Goal: Task Accomplishment & Management: Complete application form

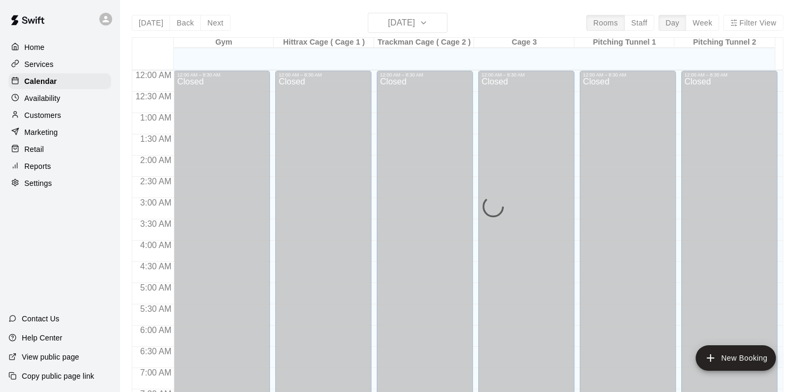
scroll to position [548, 0]
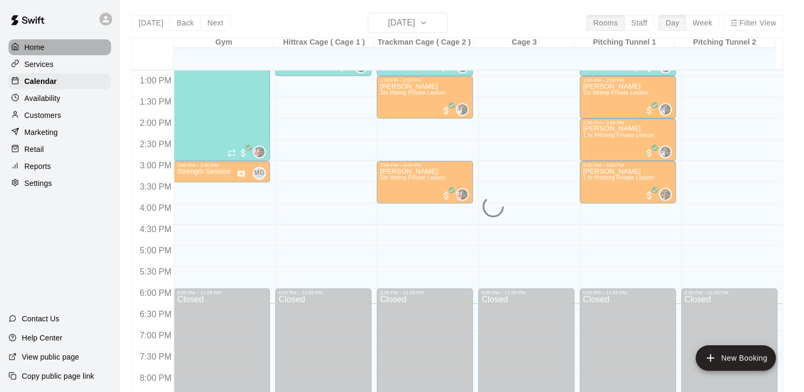
click at [37, 46] on p "Home" at bounding box center [34, 47] width 20 height 11
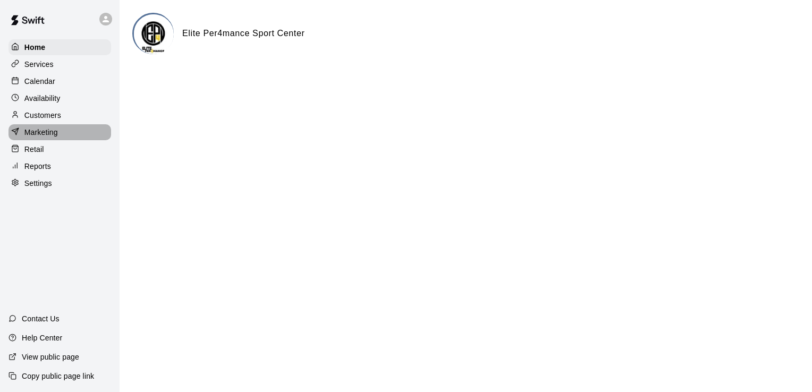
click at [59, 132] on div "Marketing" at bounding box center [60, 132] width 103 height 16
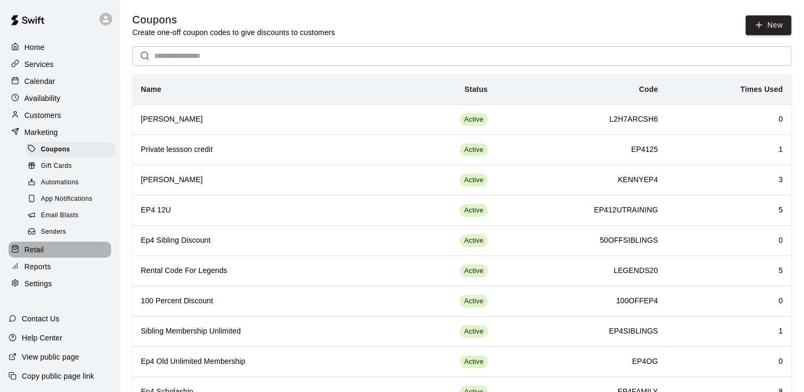
click at [47, 258] on div "Retail" at bounding box center [60, 250] width 103 height 16
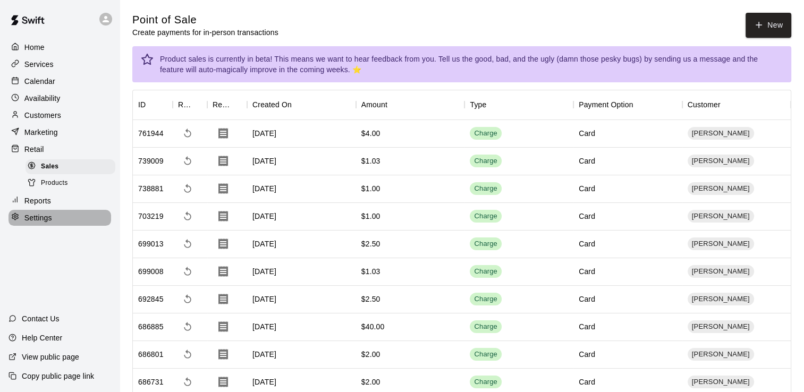
click at [43, 223] on p "Settings" at bounding box center [38, 218] width 28 height 11
select select "**"
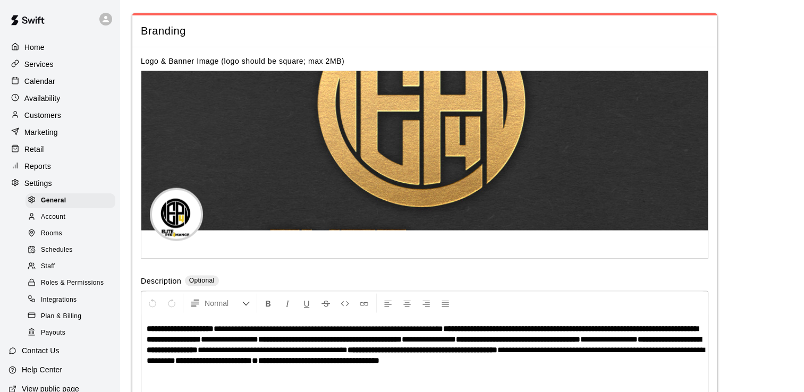
scroll to position [2248, 0]
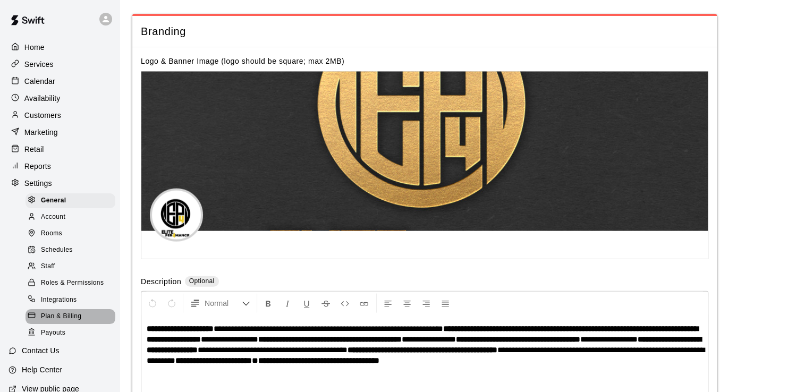
click at [70, 322] on span "Plan & Billing" at bounding box center [61, 316] width 40 height 11
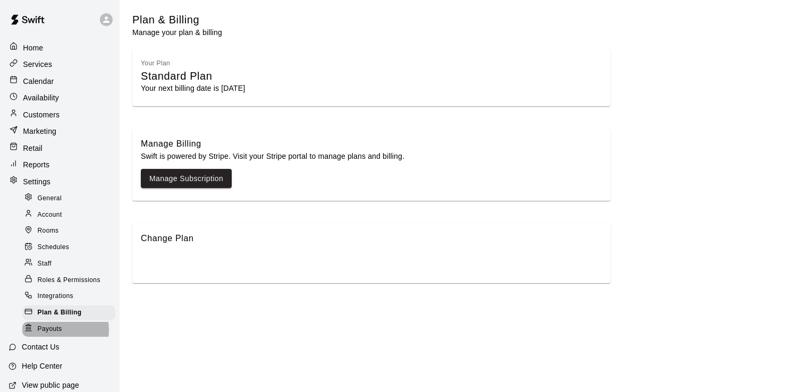
click at [57, 331] on span "Payouts" at bounding box center [50, 329] width 24 height 11
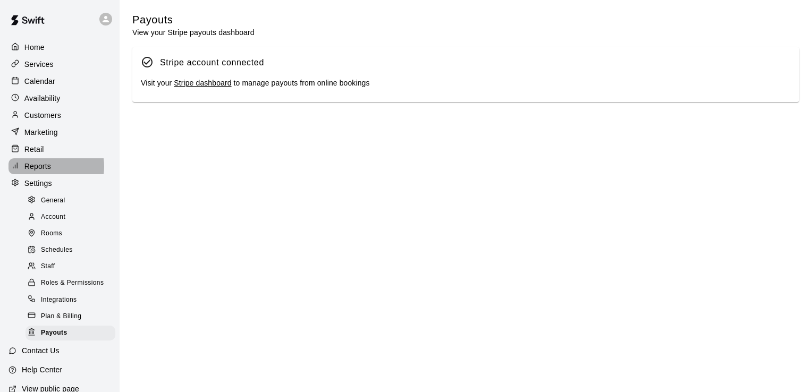
click at [45, 172] on p "Reports" at bounding box center [37, 166] width 27 height 11
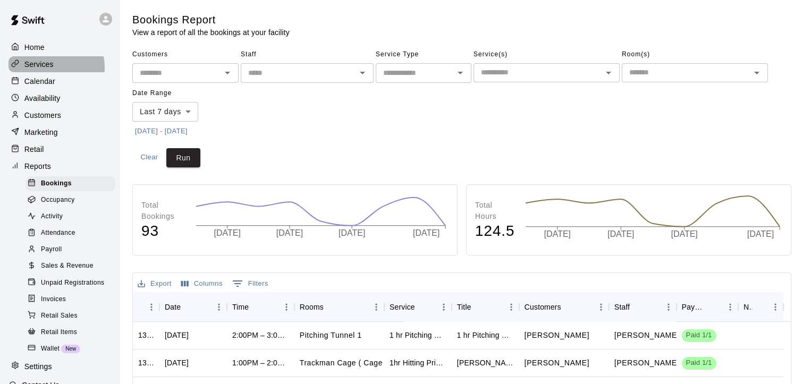
click at [47, 69] on p "Services" at bounding box center [38, 64] width 29 height 11
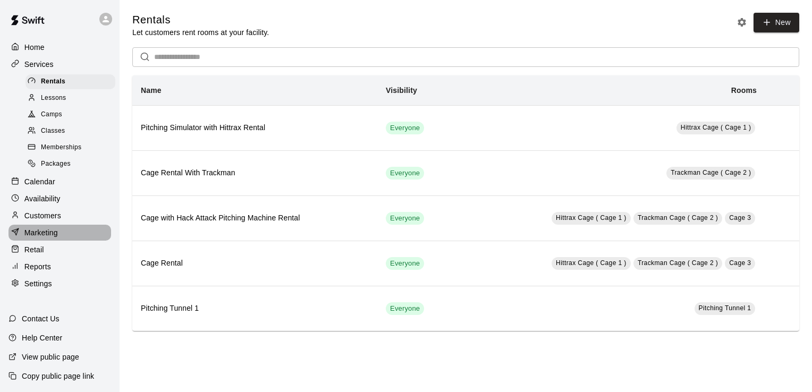
click at [50, 238] on p "Marketing" at bounding box center [40, 233] width 33 height 11
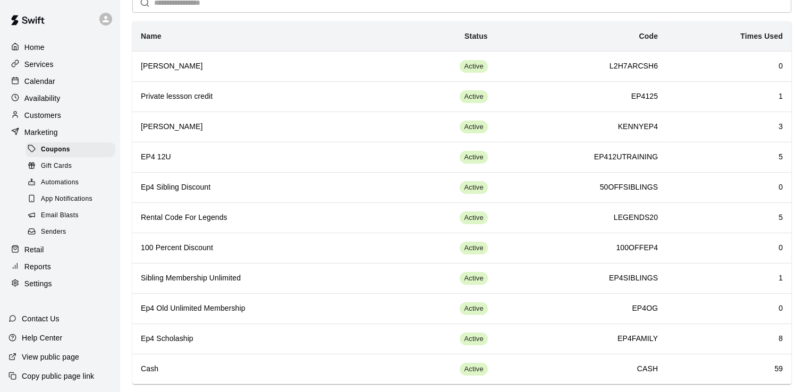
scroll to position [65, 0]
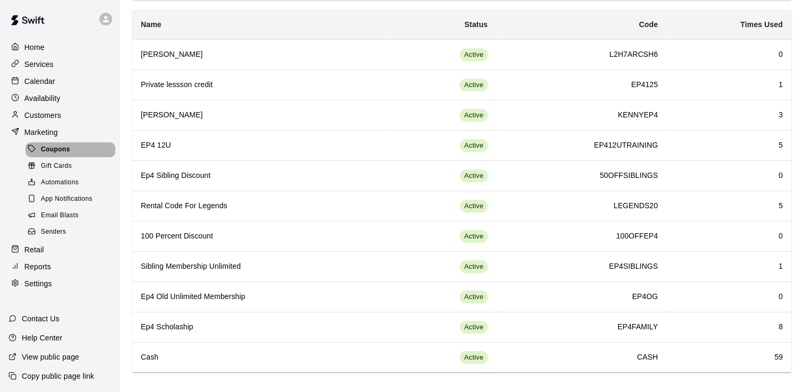
click at [73, 156] on div "Coupons" at bounding box center [71, 149] width 90 height 15
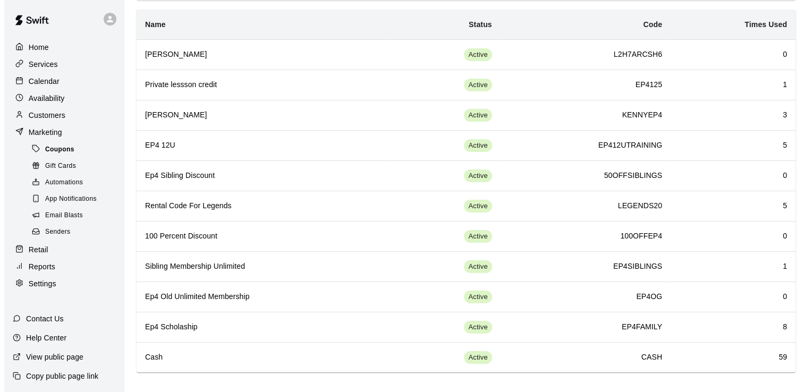
scroll to position [0, 0]
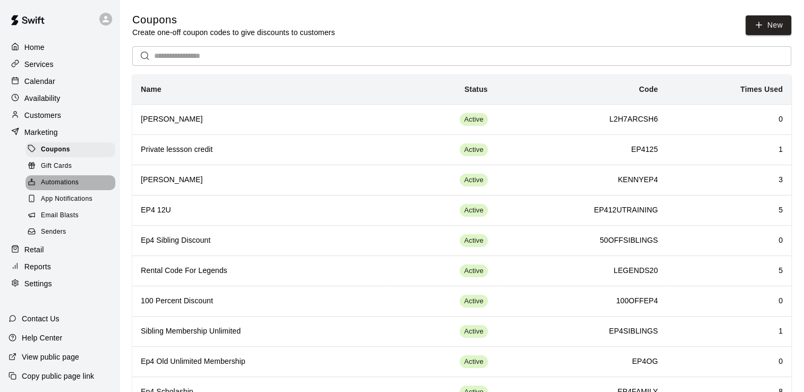
click at [74, 187] on span "Automations" at bounding box center [60, 183] width 38 height 11
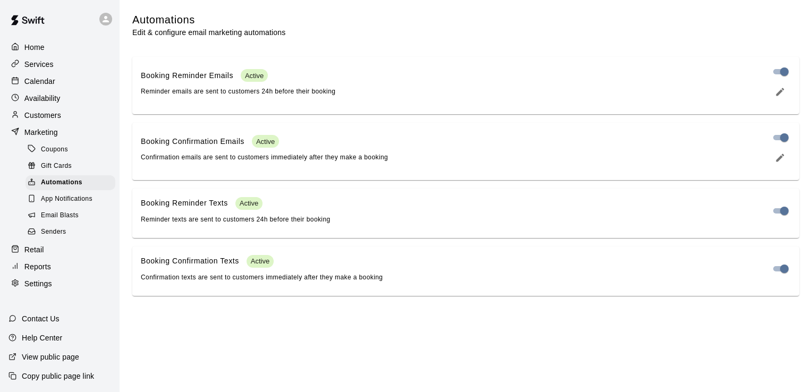
click at [43, 113] on div "Customers" at bounding box center [60, 115] width 103 height 16
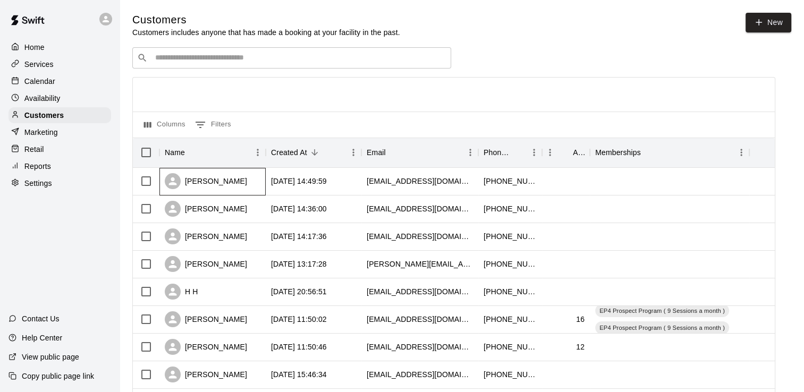
click at [224, 184] on div "[PERSON_NAME]" at bounding box center [206, 181] width 82 height 16
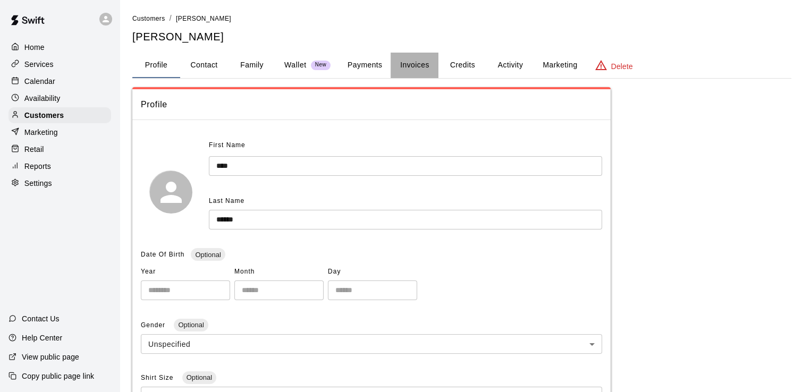
click at [420, 69] on button "Invoices" at bounding box center [415, 66] width 48 height 26
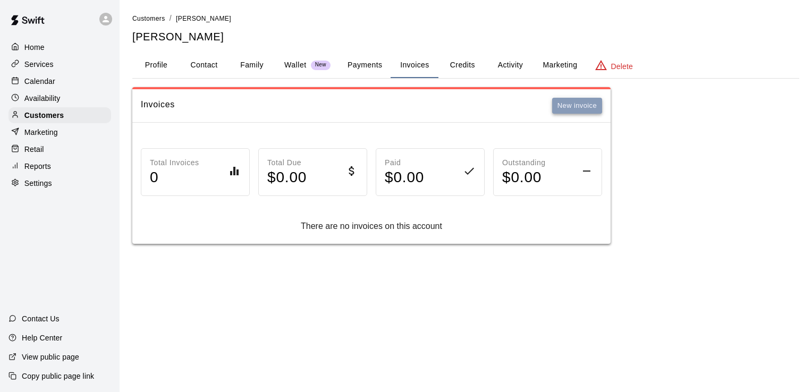
click at [588, 106] on button "New invoice" at bounding box center [577, 106] width 50 height 16
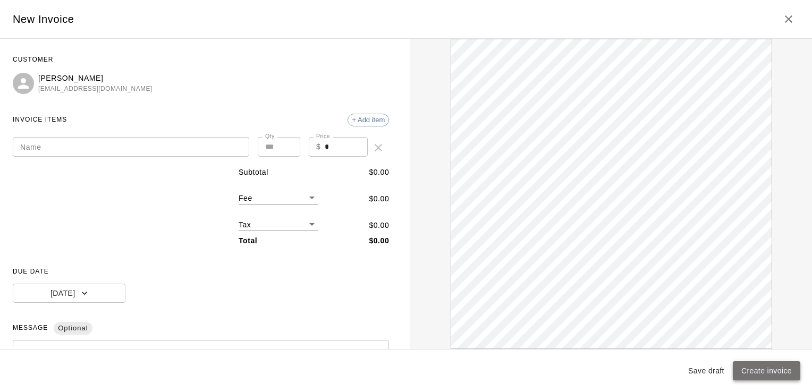
click at [762, 370] on button "Create invoice" at bounding box center [767, 371] width 68 height 20
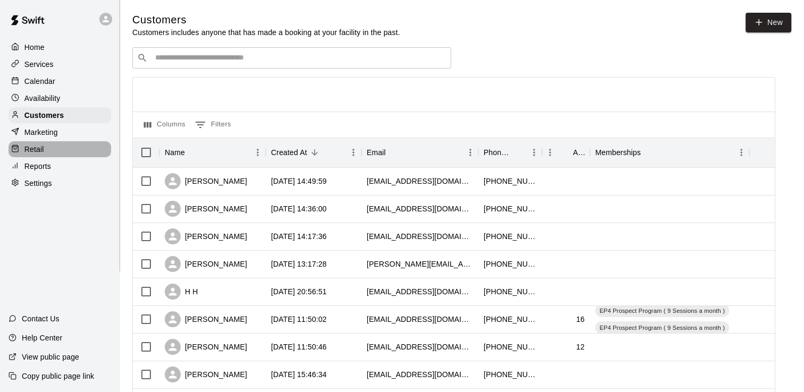
click at [35, 152] on p "Retail" at bounding box center [34, 149] width 20 height 11
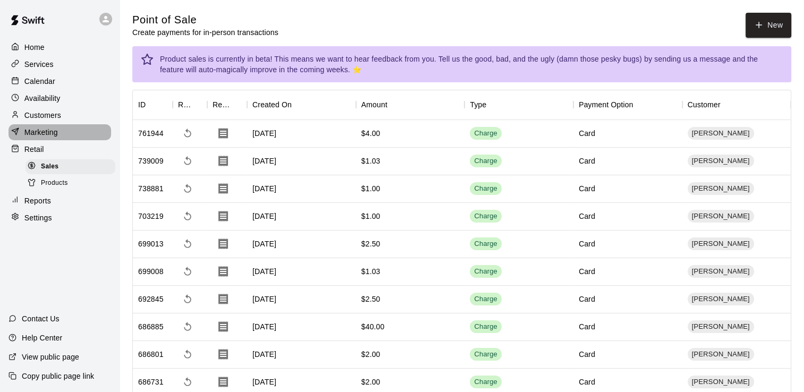
click at [48, 136] on p "Marketing" at bounding box center [40, 132] width 33 height 11
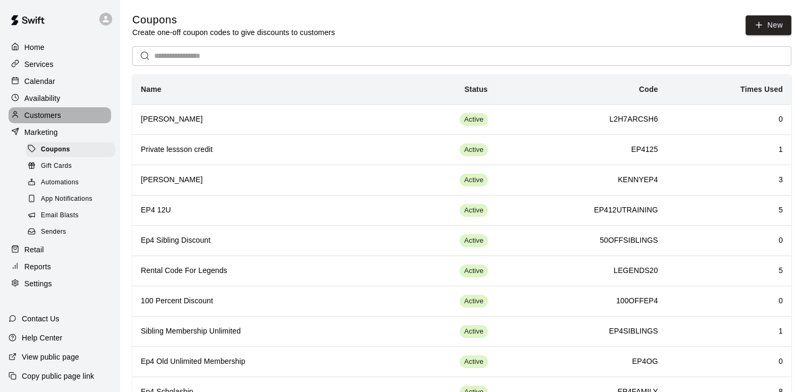
click at [51, 119] on p "Customers" at bounding box center [42, 115] width 37 height 11
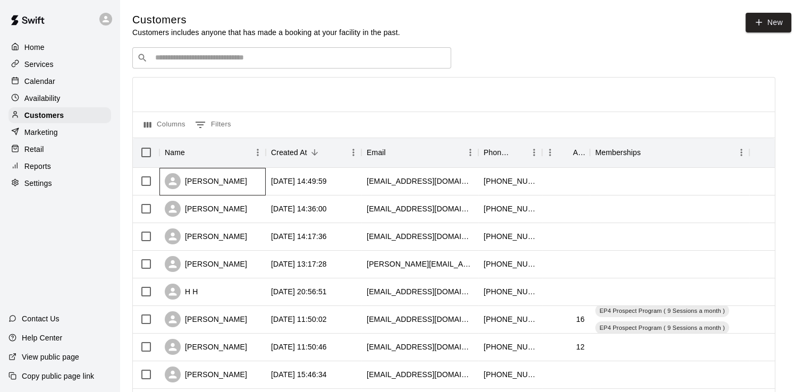
click at [216, 181] on div "[PERSON_NAME]" at bounding box center [206, 181] width 82 height 16
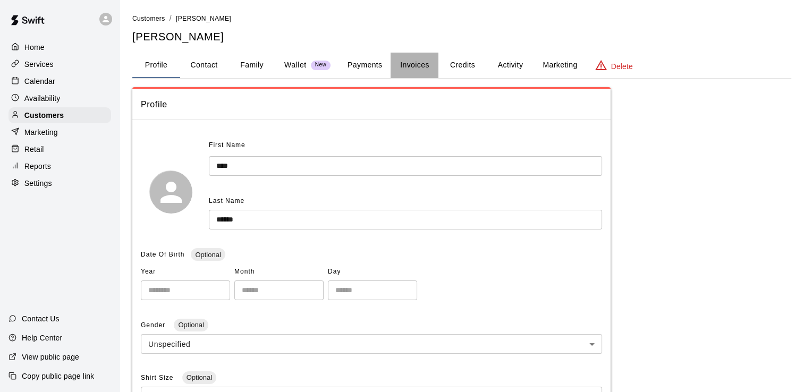
click at [424, 65] on button "Invoices" at bounding box center [415, 66] width 48 height 26
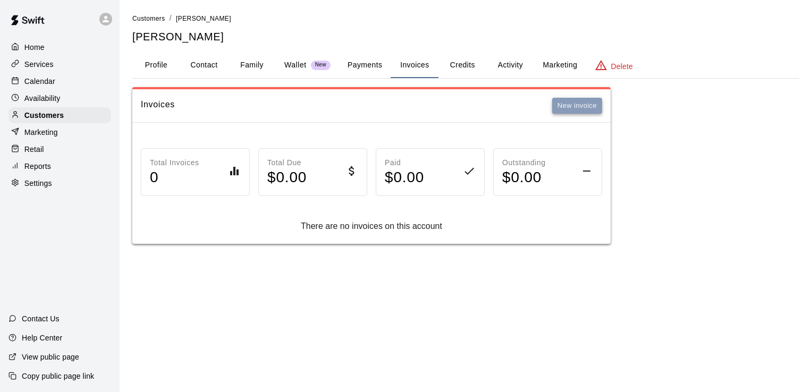
click at [581, 107] on button "New invoice" at bounding box center [577, 106] width 50 height 16
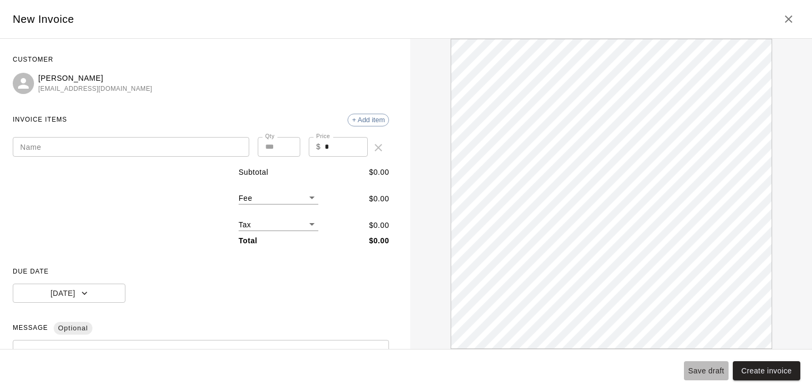
click at [717, 367] on button "Save draft" at bounding box center [706, 371] width 45 height 20
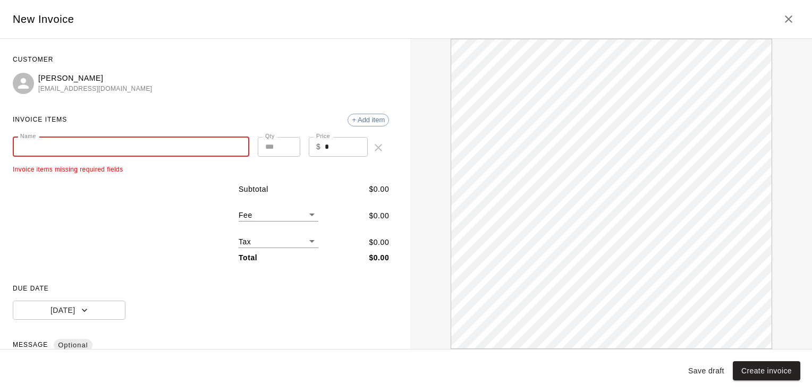
click at [188, 145] on input "Name" at bounding box center [131, 147] width 237 height 20
